Goal: Transaction & Acquisition: Purchase product/service

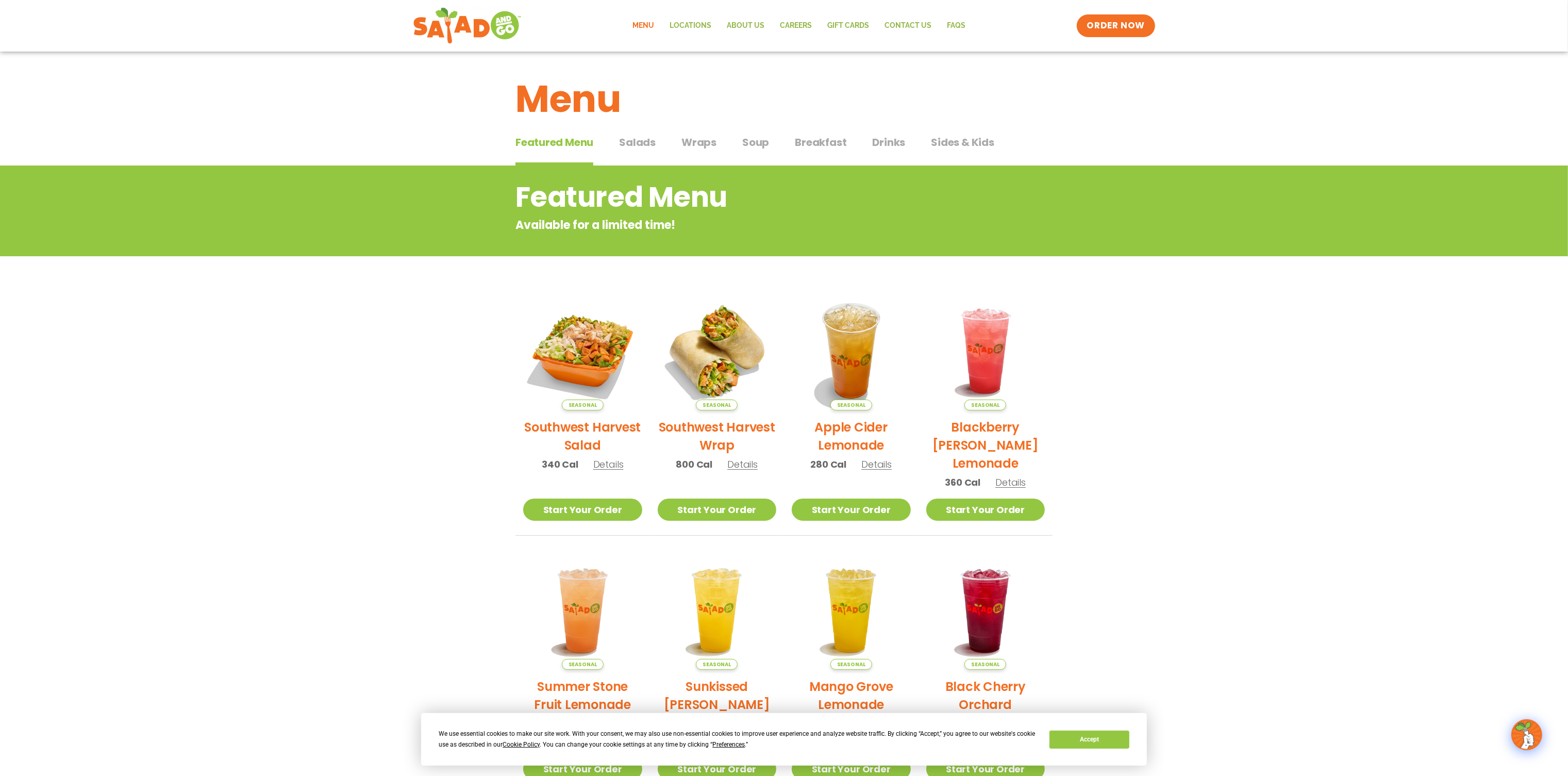
click at [824, 142] on span "Breakfast" at bounding box center [820, 142] width 52 height 15
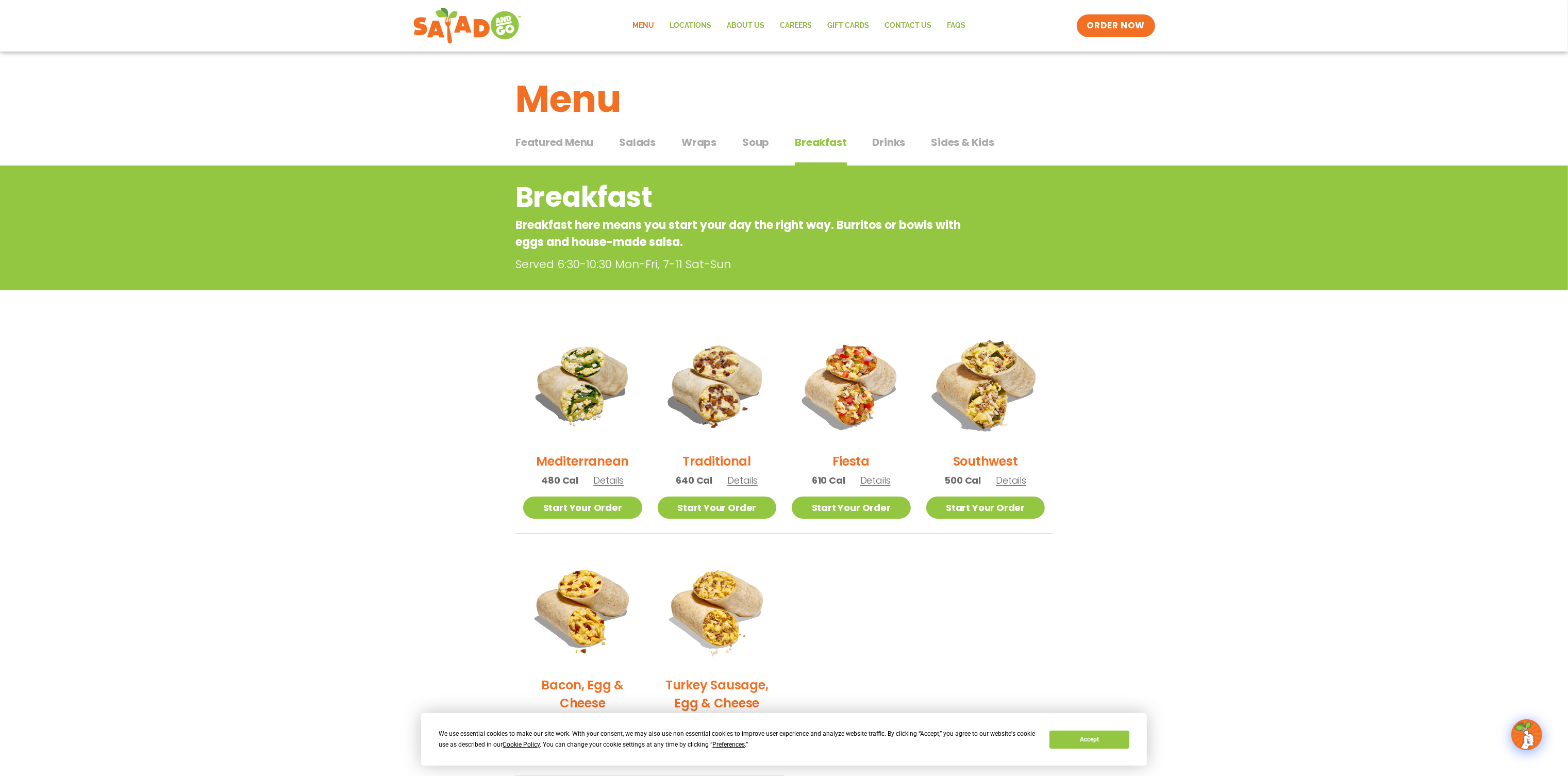
click at [987, 405] on img at bounding box center [985, 385] width 140 height 140
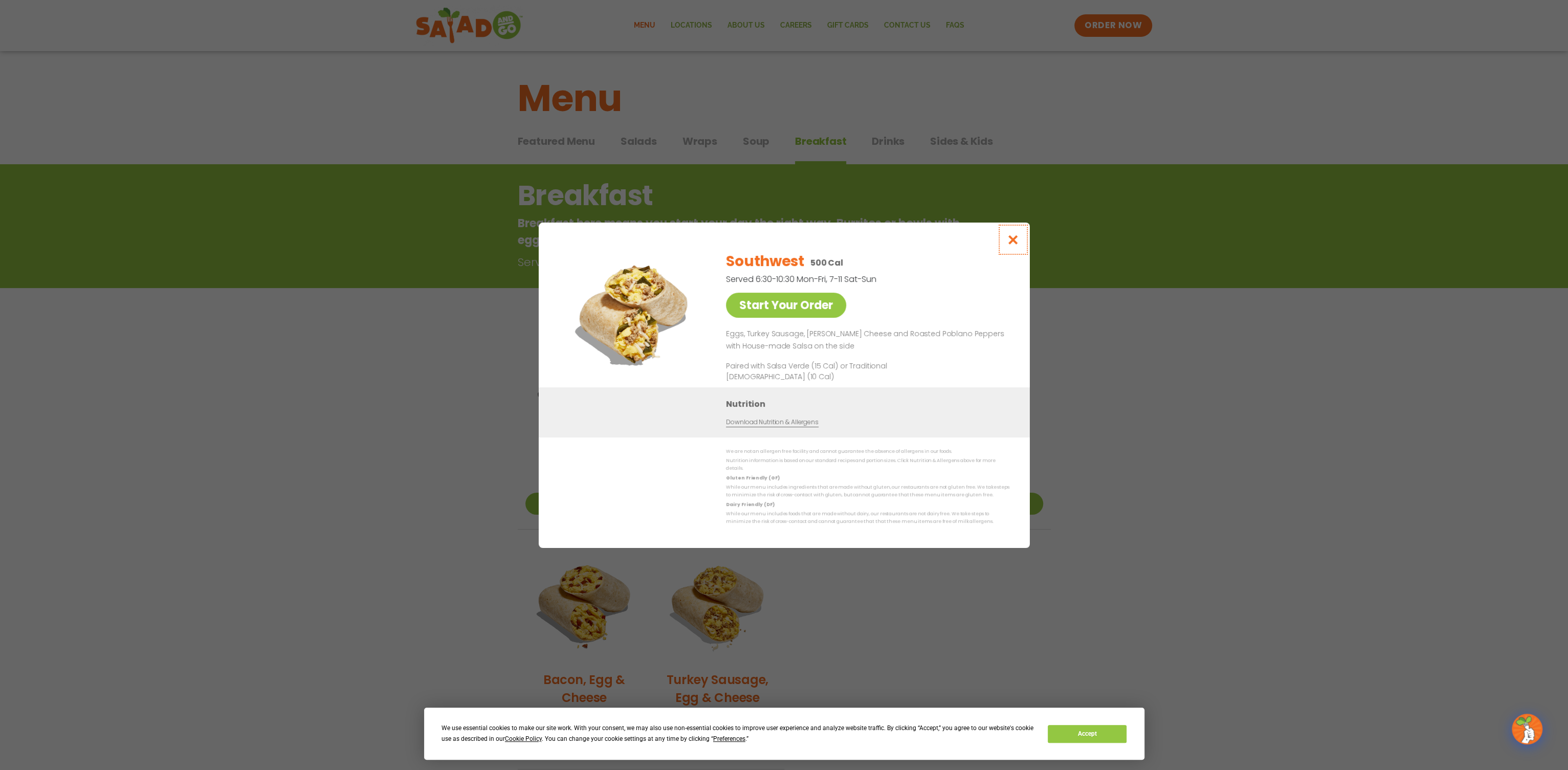
click at [1009, 244] on icon "Close modal" at bounding box center [1012, 240] width 13 height 11
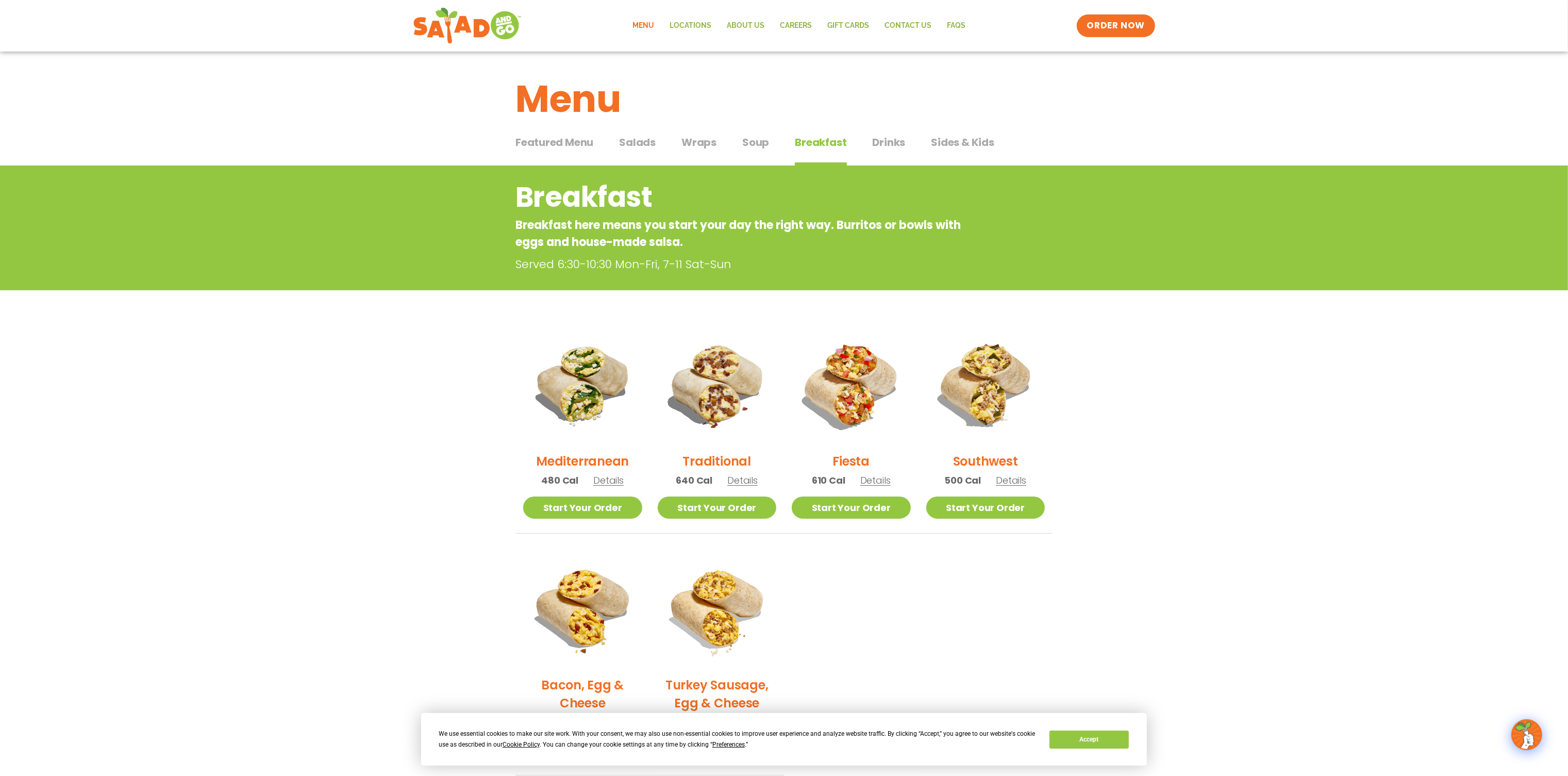
click at [867, 375] on img at bounding box center [851, 385] width 119 height 119
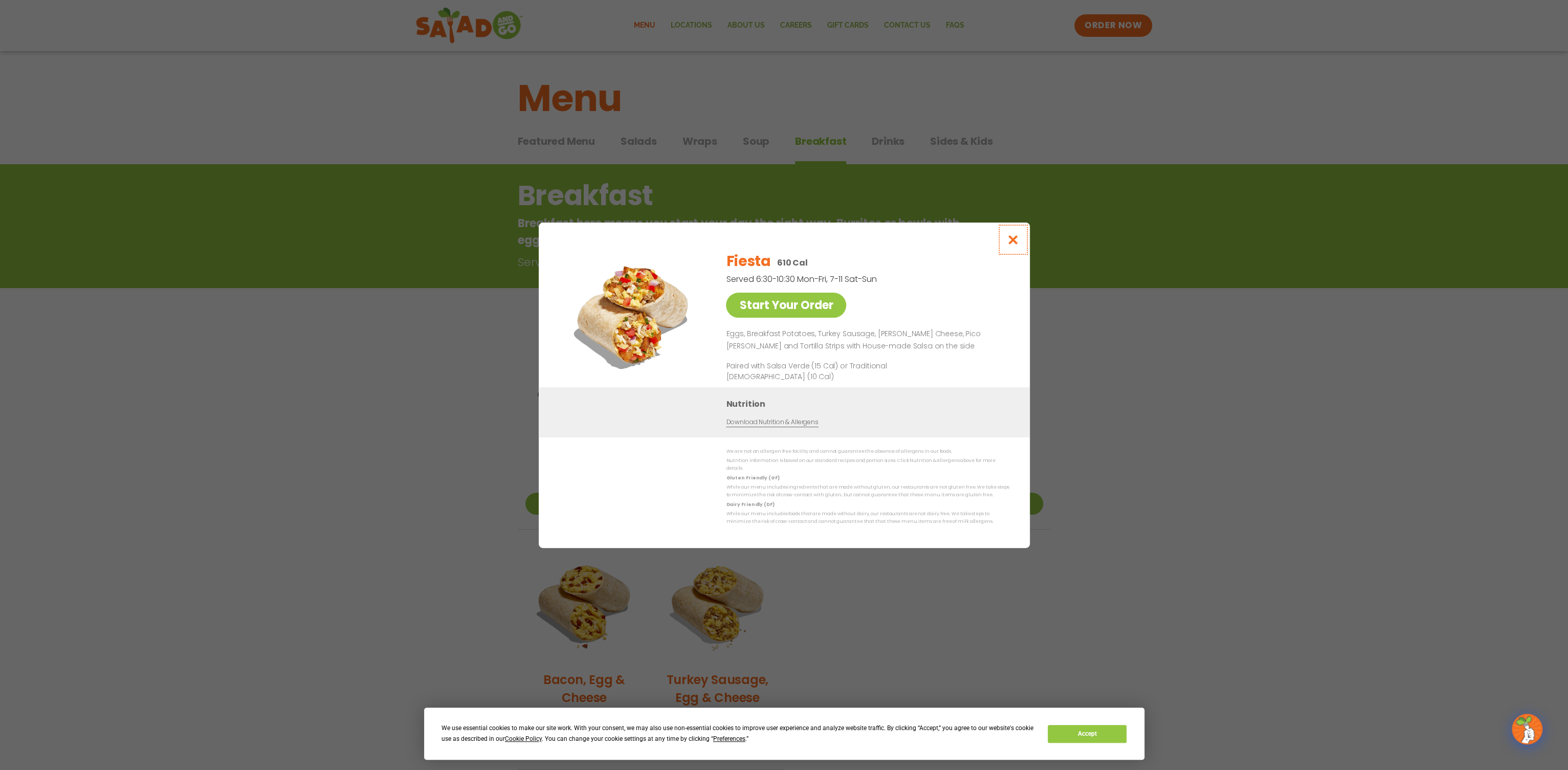
drag, startPoint x: 1009, startPoint y: 242, endPoint x: 978, endPoint y: 267, distance: 39.8
click at [1009, 242] on icon "Close modal" at bounding box center [1012, 240] width 13 height 11
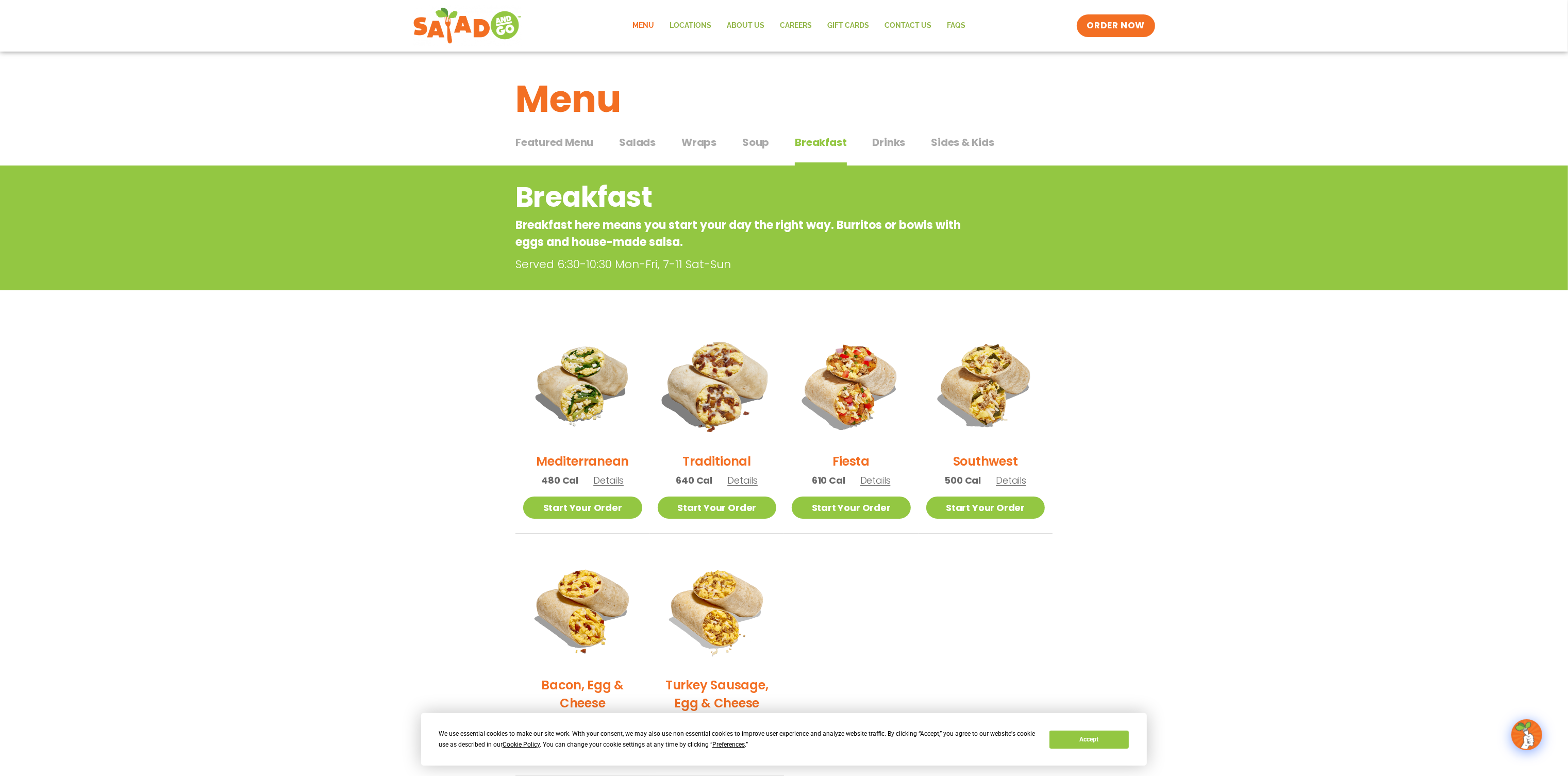
click at [716, 380] on img at bounding box center [717, 385] width 140 height 140
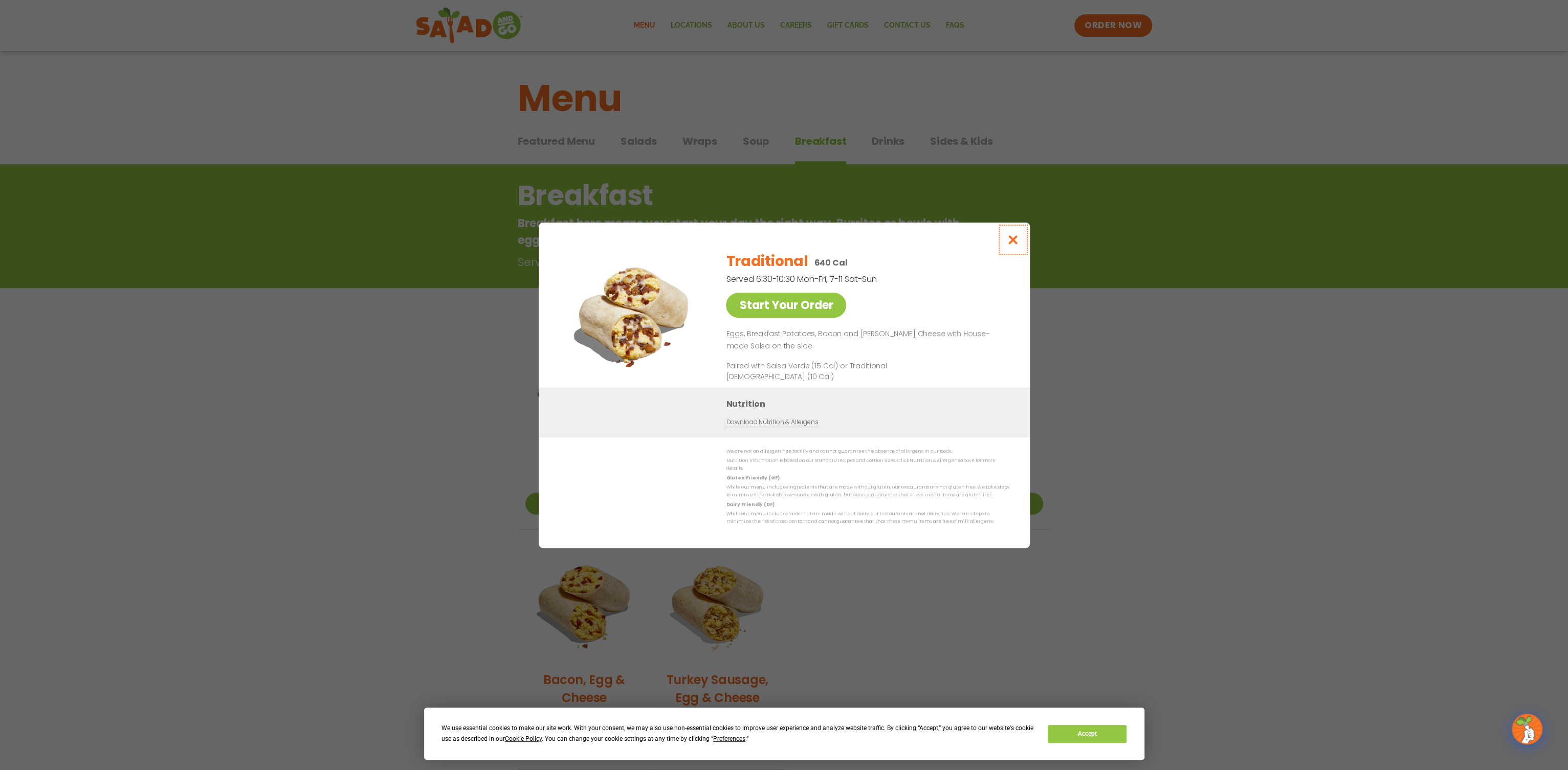
click at [1012, 245] on icon "Close modal" at bounding box center [1012, 240] width 13 height 11
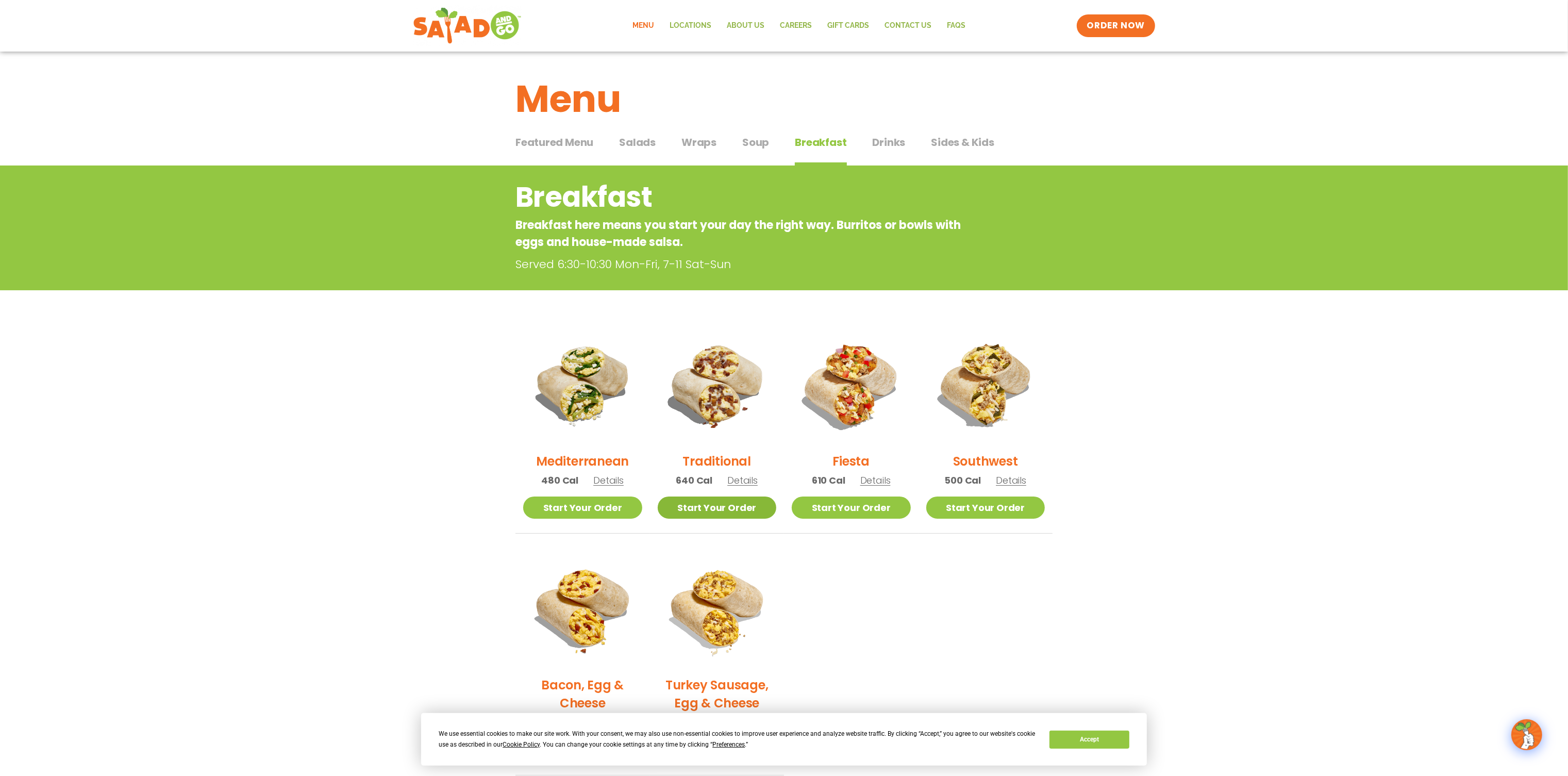
scroll to position [128, 0]
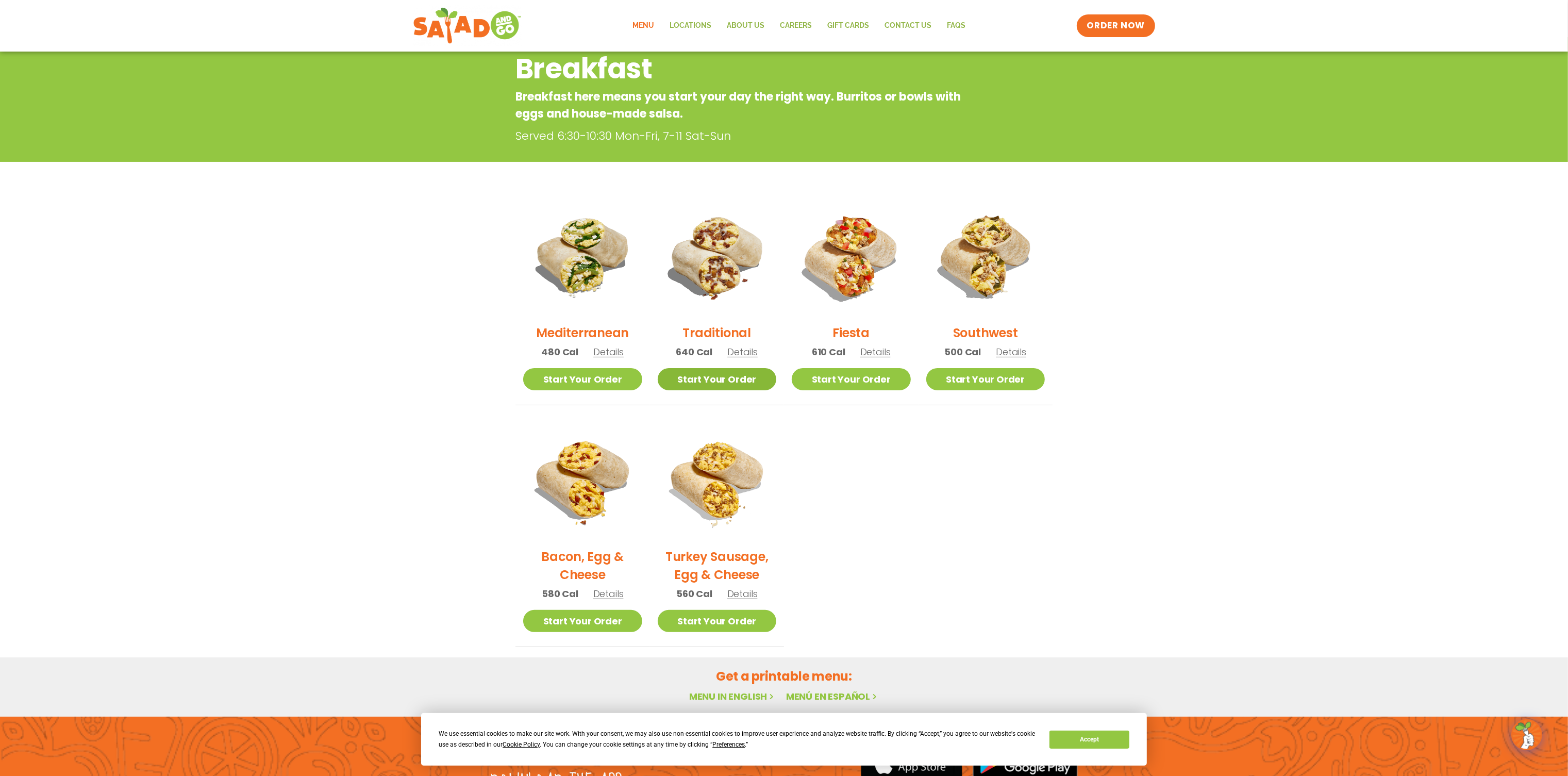
click at [738, 377] on link "Start Your Order" at bounding box center [717, 379] width 119 height 22
